Goal: Information Seeking & Learning: Learn about a topic

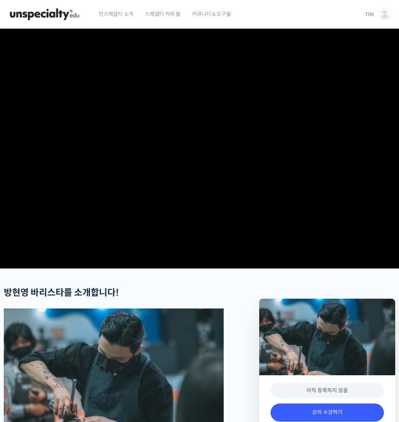
scroll to position [39, 0]
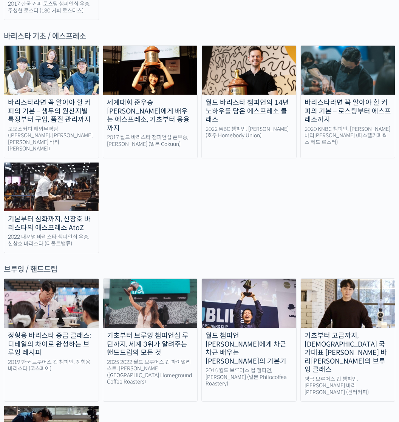
scroll to position [1005, 0]
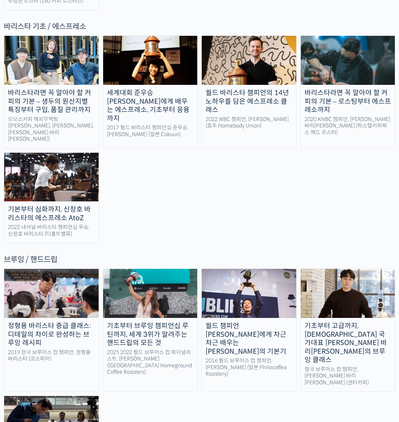
click at [244, 322] on div "월드 챔피언 [PERSON_NAME]에게 차근차근 배우는 [PERSON_NAME]의 기본기" at bounding box center [249, 339] width 94 height 34
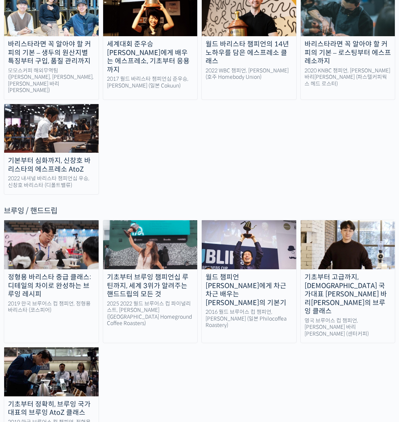
scroll to position [1233, 0]
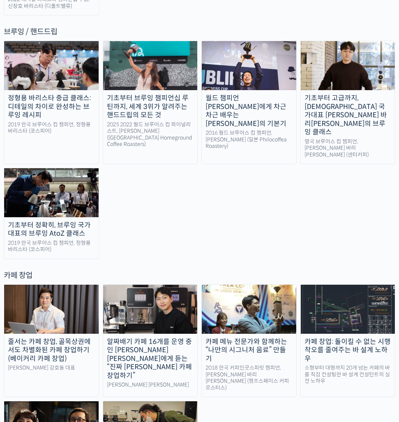
click at [274, 285] on link "카페 메뉴 전문가와 함께하는 “나만의 시그니처 음료” 만들기 2018 한국 커피인굿스피릿 챔피언, 강민서 바리스타 (챔프스페이스 커피 로스터스)" at bounding box center [248, 341] width 95 height 113
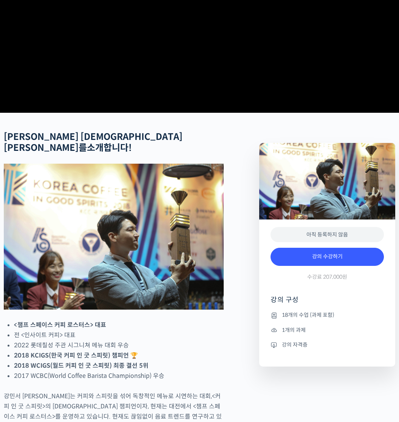
scroll to position [161, 0]
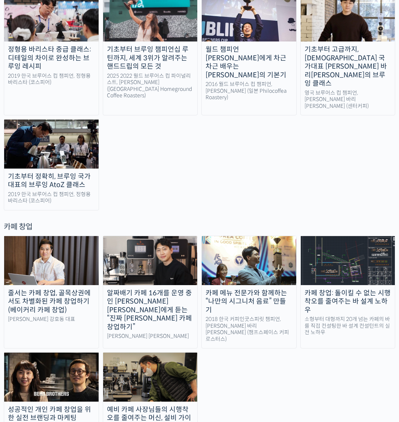
click at [146, 289] on div "알짜배기 카페 16개를 운영 중인 안태환 대표에게 듣는 “진짜 돈 버는 카페 창업하기”" at bounding box center [150, 310] width 94 height 43
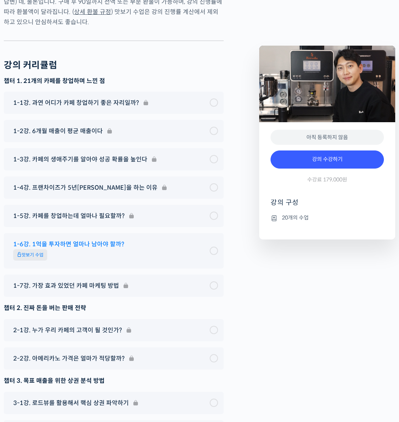
scroll to position [2732, 0]
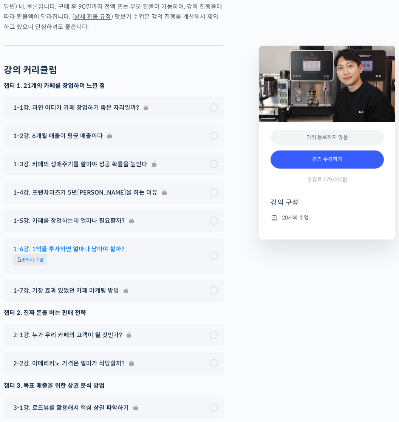
click at [54, 254] on span "맛보기 수업" at bounding box center [109, 260] width 193 height 13
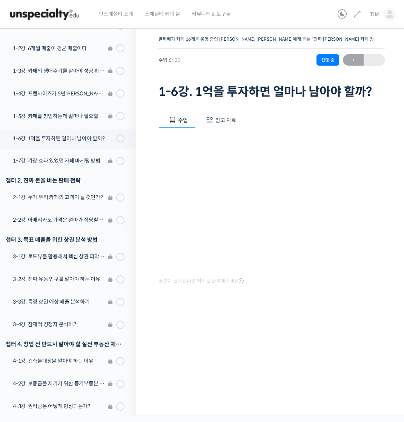
scroll to position [236, 0]
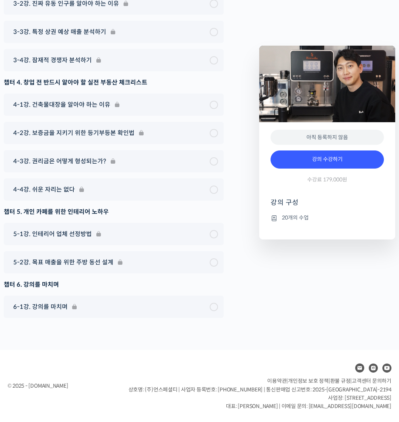
scroll to position [3109, 0]
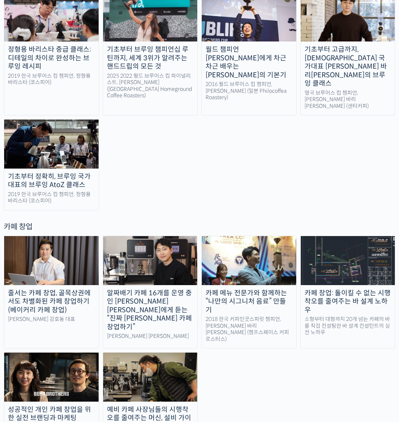
click at [64, 289] on div "줄서는 카페 창업, 골목상권에서도 차별화된 카페 창업하기 (베이커리 카페 창업)" at bounding box center [51, 302] width 94 height 26
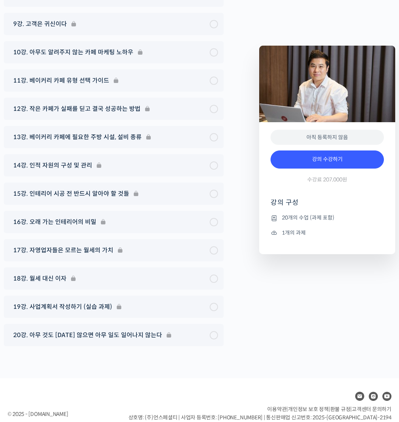
scroll to position [3526, 0]
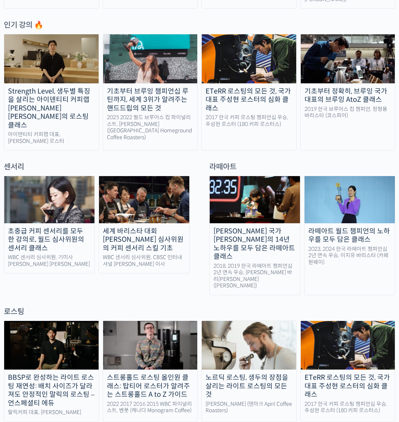
scroll to position [364, 0]
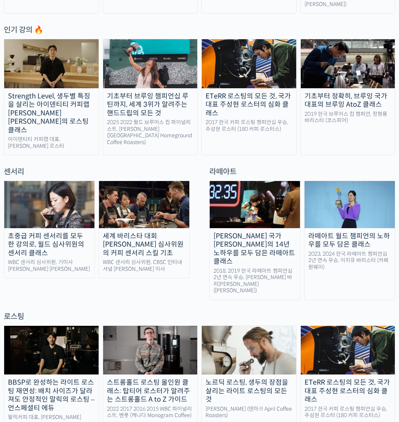
click at [135, 232] on div "세계 바리스타 대회 [PERSON_NAME] 심사위원의 커피 센서리 스킬 기초" at bounding box center [144, 245] width 90 height 26
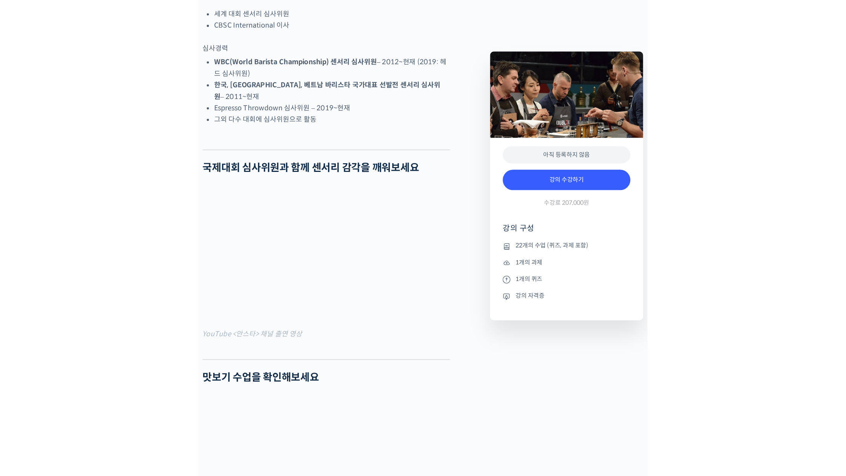
scroll to position [659, 0]
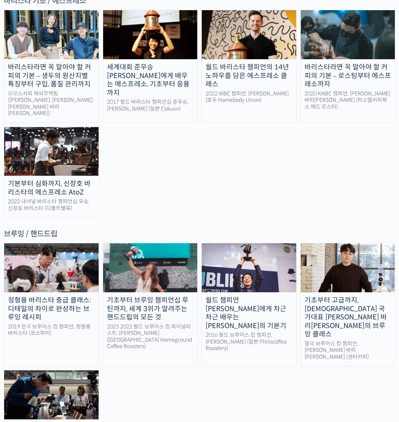
scroll to position [1240, 0]
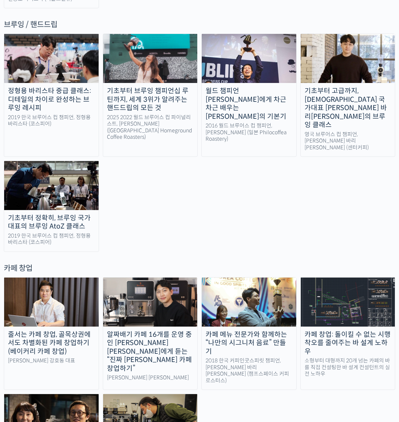
click at [253, 331] on div "카페 메뉴 전문가와 함께하는 “나만의 시그니처 음료” 만들기" at bounding box center [249, 344] width 94 height 26
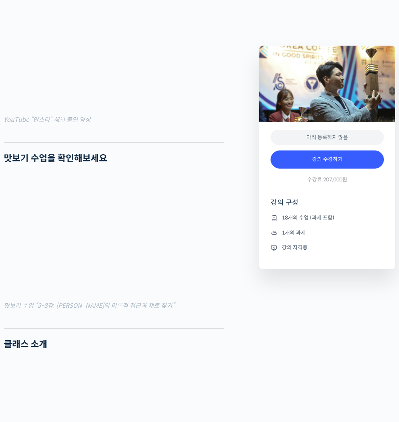
scroll to position [640, 0]
